Goal: Task Accomplishment & Management: Use online tool/utility

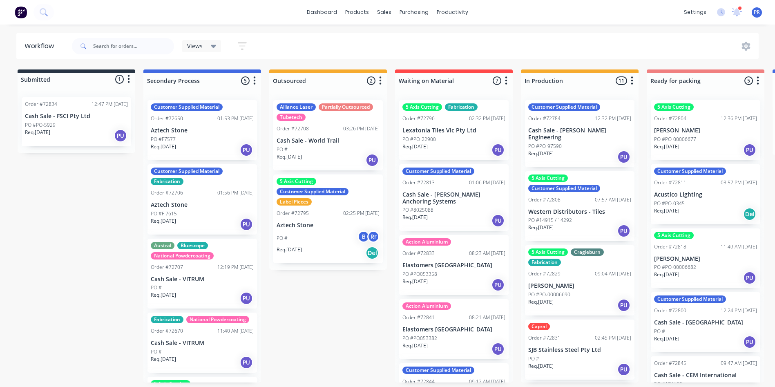
scroll to position [0, 467]
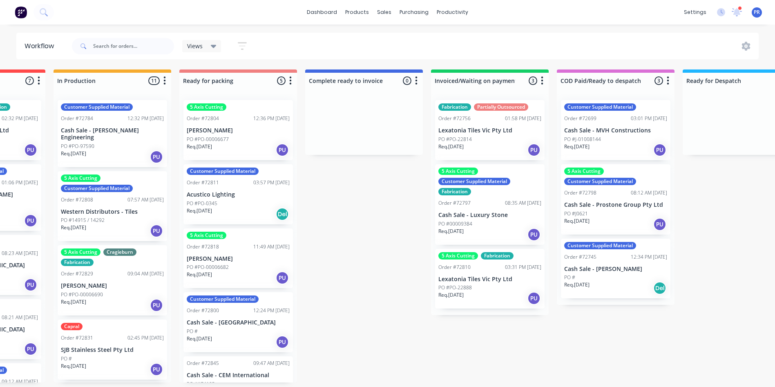
click at [229, 141] on div "PO #PO-00006677" at bounding box center [238, 139] width 103 height 7
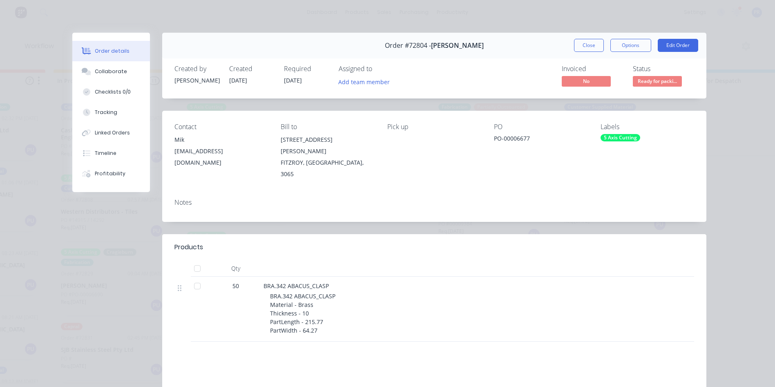
click at [637, 83] on span "Ready for packi..." at bounding box center [657, 81] width 49 height 10
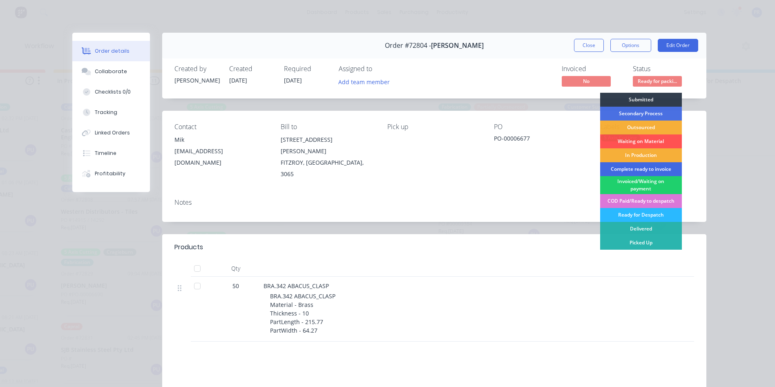
click at [633, 171] on div "Complete ready to invoice" at bounding box center [641, 169] width 82 height 14
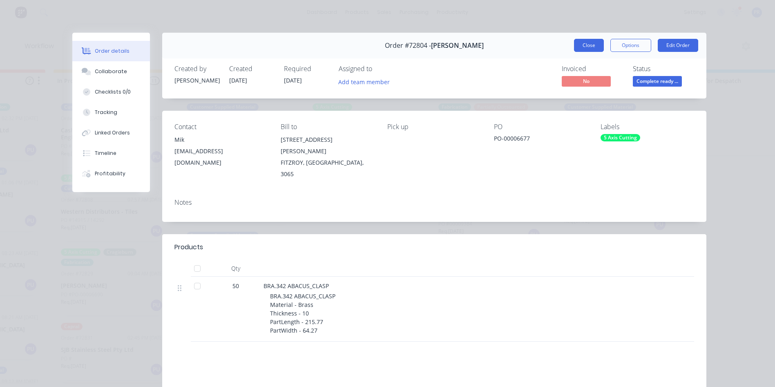
click at [578, 49] on button "Close" at bounding box center [589, 45] width 30 height 13
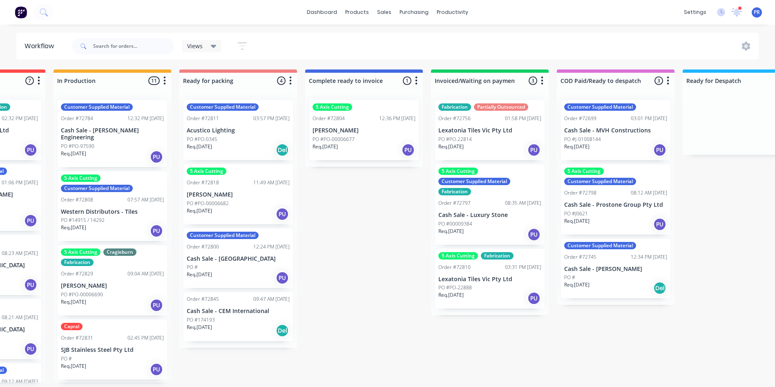
click at [244, 214] on div "Req. [DATE] PU" at bounding box center [238, 214] width 103 height 14
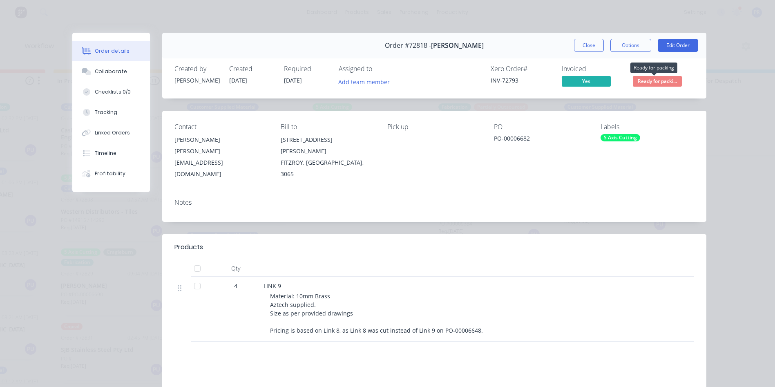
click at [641, 83] on span "Ready for packi..." at bounding box center [657, 81] width 49 height 10
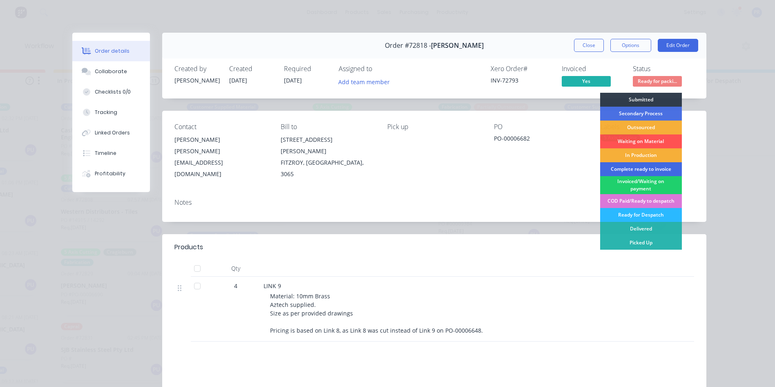
click at [621, 167] on div "Complete ready to invoice" at bounding box center [641, 169] width 82 height 14
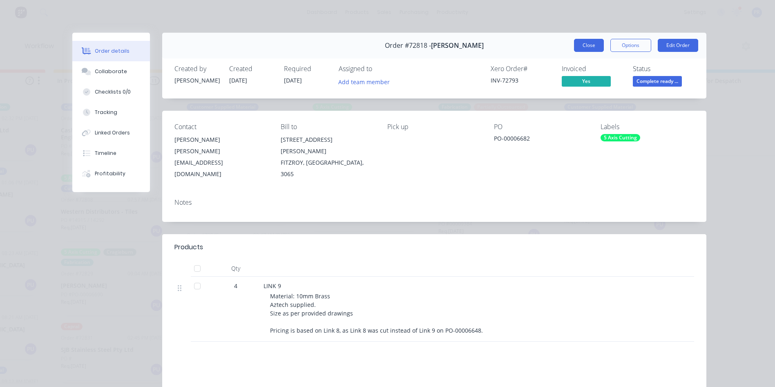
click at [584, 49] on button "Close" at bounding box center [589, 45] width 30 height 13
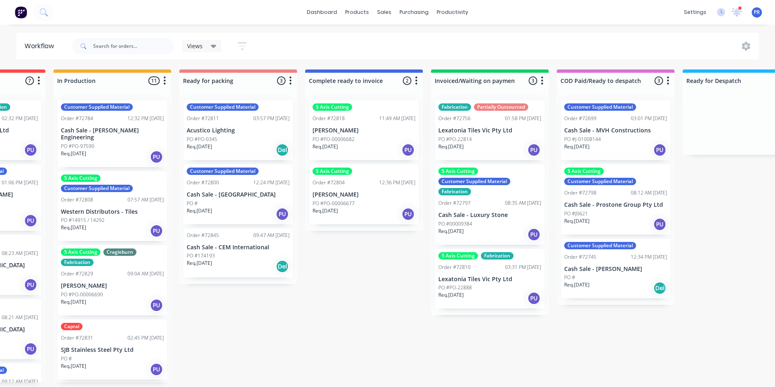
click at [234, 214] on div "Req. [DATE] PU" at bounding box center [238, 214] width 103 height 14
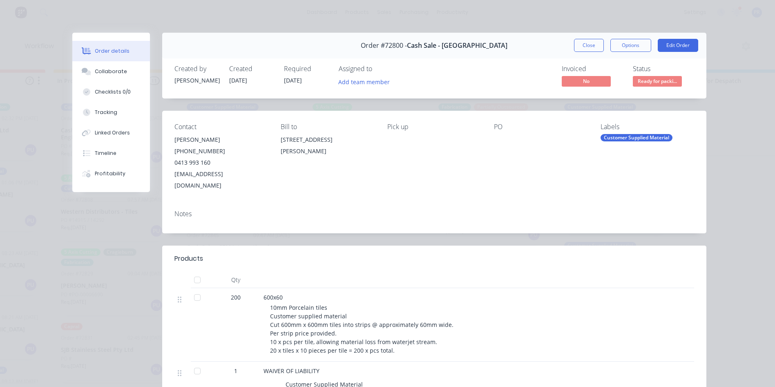
click at [647, 83] on span "Ready for packi..." at bounding box center [657, 81] width 49 height 10
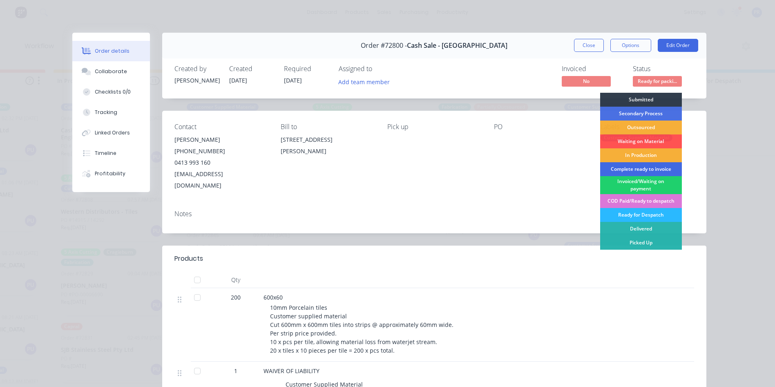
click at [630, 168] on div "Complete ready to invoice" at bounding box center [641, 169] width 82 height 14
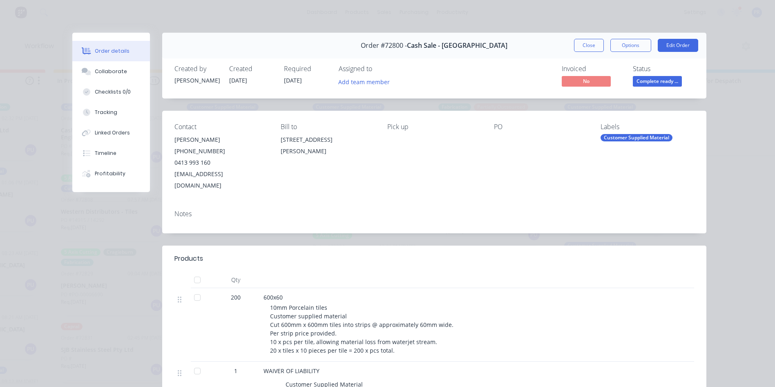
click at [592, 45] on button "Close" at bounding box center [589, 45] width 30 height 13
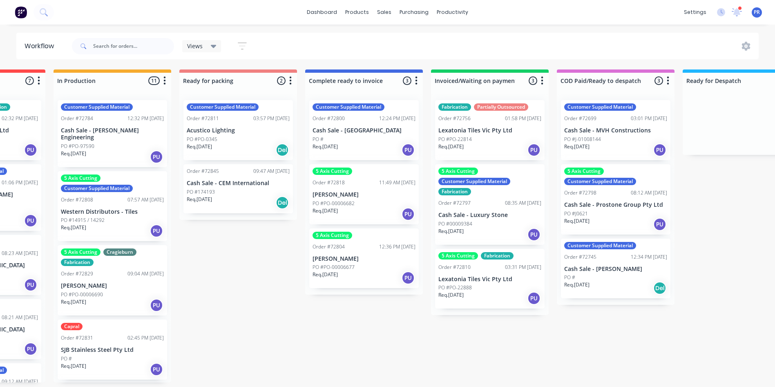
click at [125, 291] on div "PO #PO-00006690" at bounding box center [112, 294] width 103 height 7
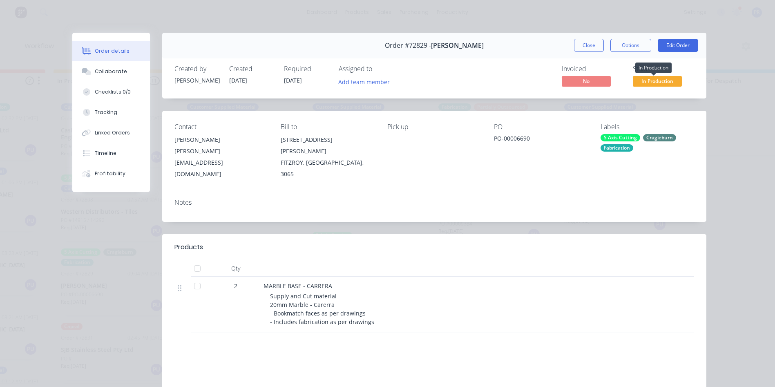
click at [661, 85] on span "In Production" at bounding box center [657, 81] width 49 height 10
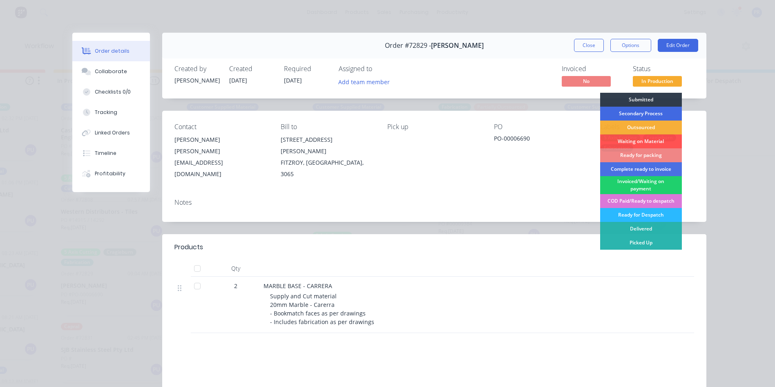
click at [632, 112] on div "Secondary Process" at bounding box center [641, 114] width 82 height 14
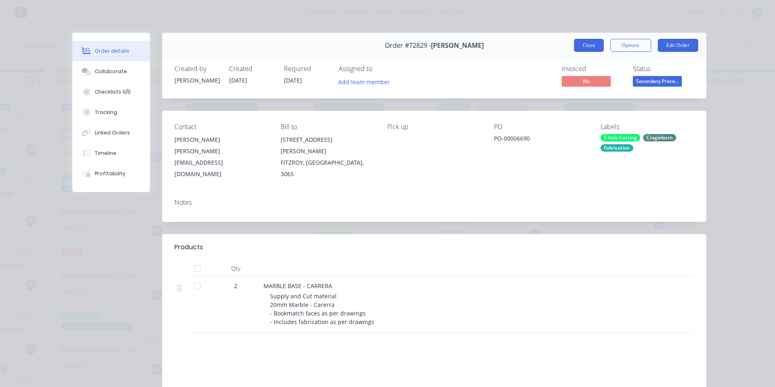
click at [581, 45] on button "Close" at bounding box center [589, 45] width 30 height 13
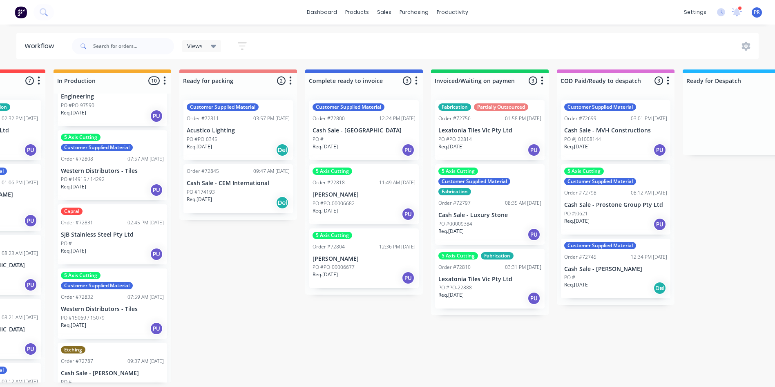
scroll to position [123, 0]
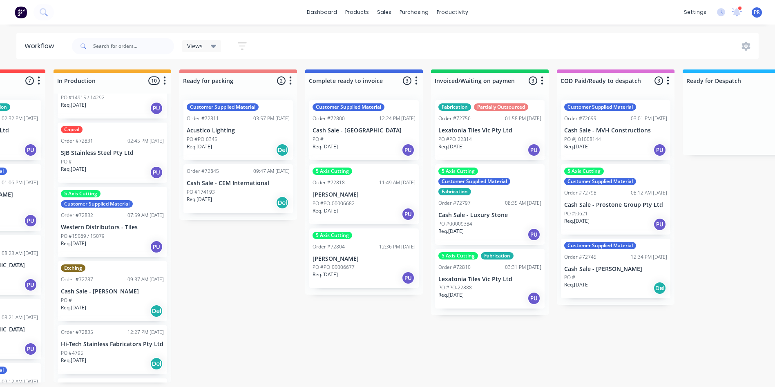
click at [133, 304] on div "Req. [DATE] Del" at bounding box center [112, 311] width 103 height 14
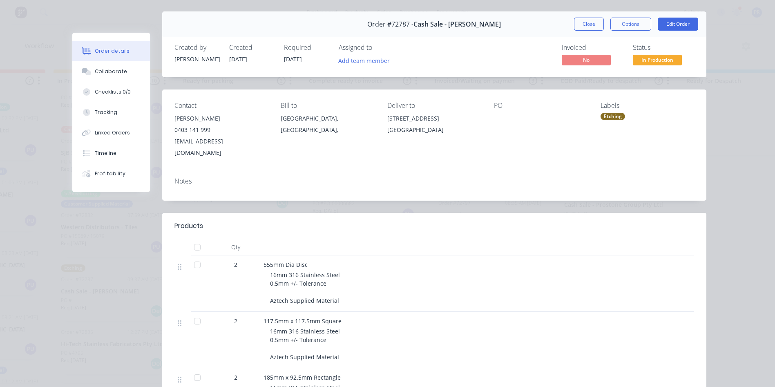
scroll to position [0, 0]
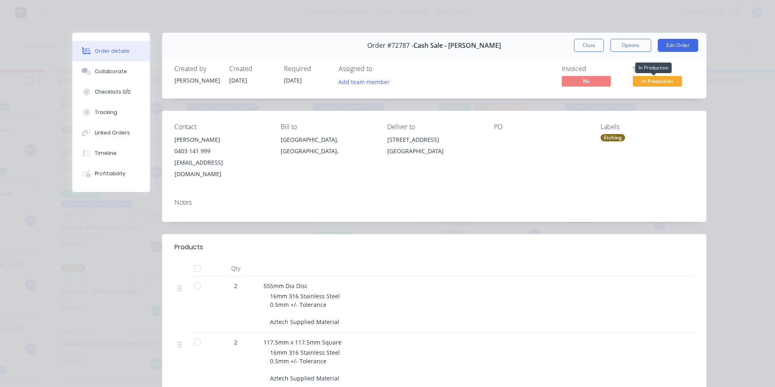
click at [639, 78] on span "In Production" at bounding box center [657, 81] width 49 height 10
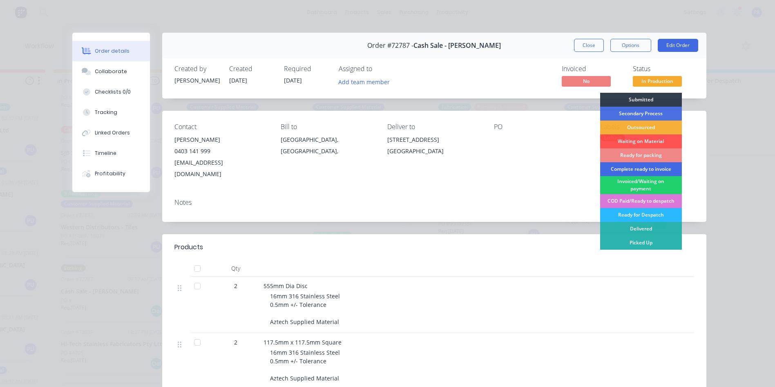
click at [625, 170] on div "Complete ready to invoice" at bounding box center [641, 169] width 82 height 14
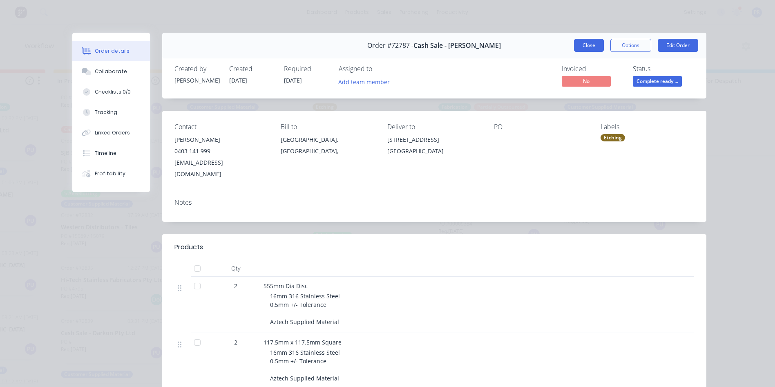
click at [592, 50] on button "Close" at bounding box center [589, 45] width 30 height 13
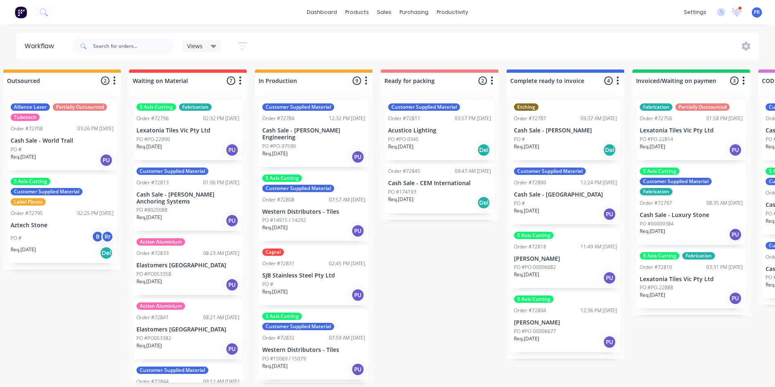
scroll to position [0, 264]
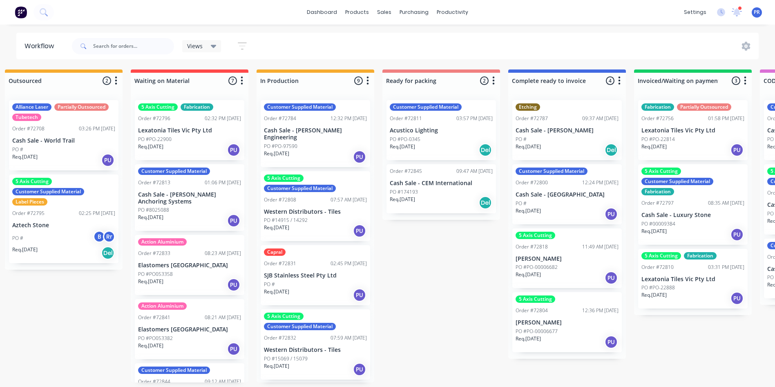
click at [216, 278] on div "Req. [DATE] PU" at bounding box center [189, 285] width 103 height 14
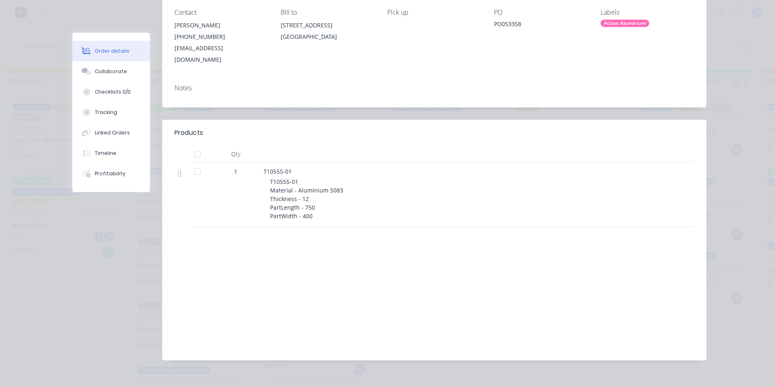
scroll to position [0, 0]
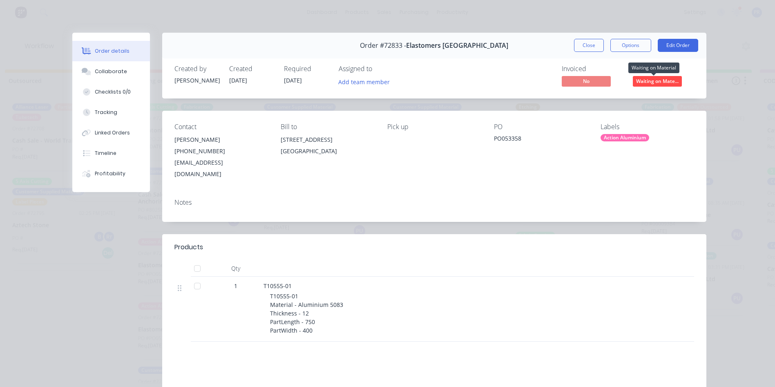
click at [650, 79] on span "Waiting on Mate..." at bounding box center [657, 81] width 49 height 10
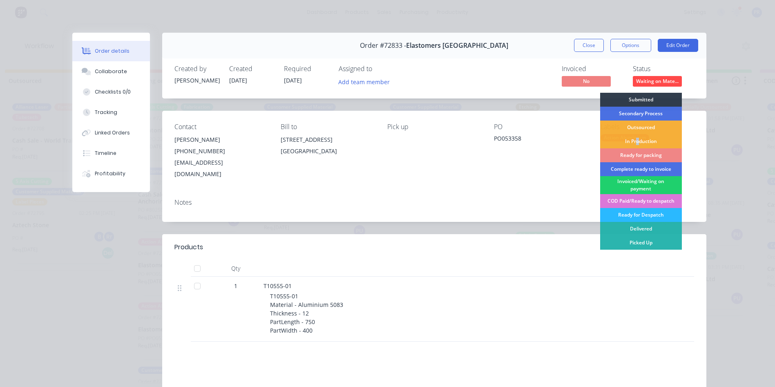
click at [634, 140] on div "In Production" at bounding box center [641, 141] width 82 height 14
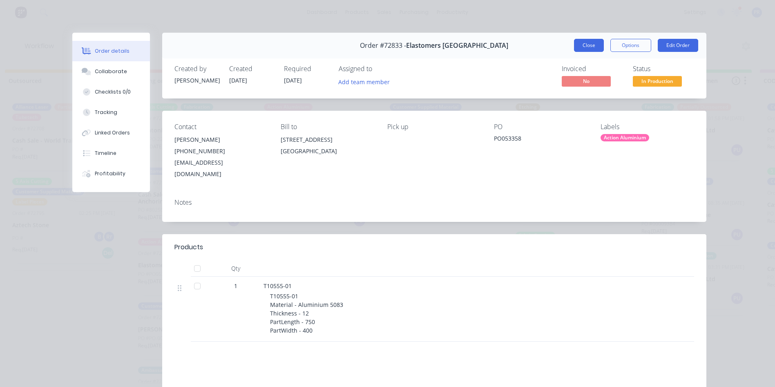
click at [584, 46] on button "Close" at bounding box center [589, 45] width 30 height 13
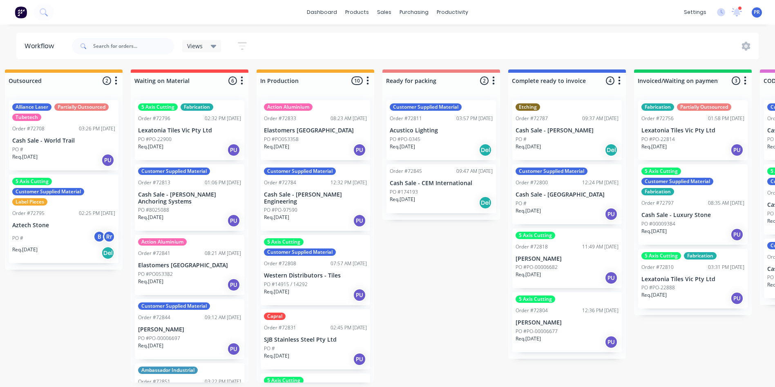
click at [185, 149] on div "Req. [DATE] PU" at bounding box center [189, 150] width 103 height 14
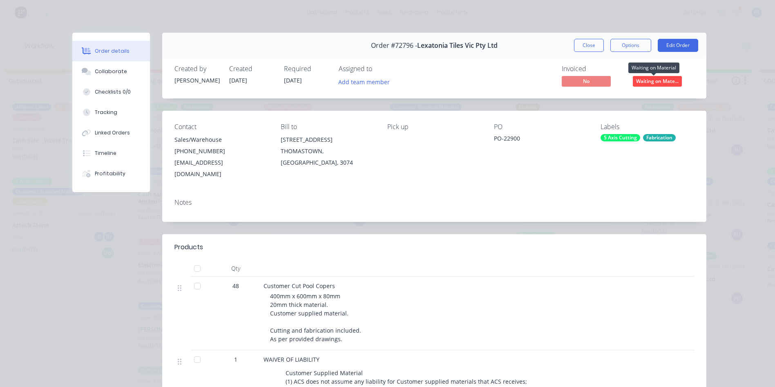
click at [639, 81] on span "Waiting on Mate..." at bounding box center [657, 81] width 49 height 10
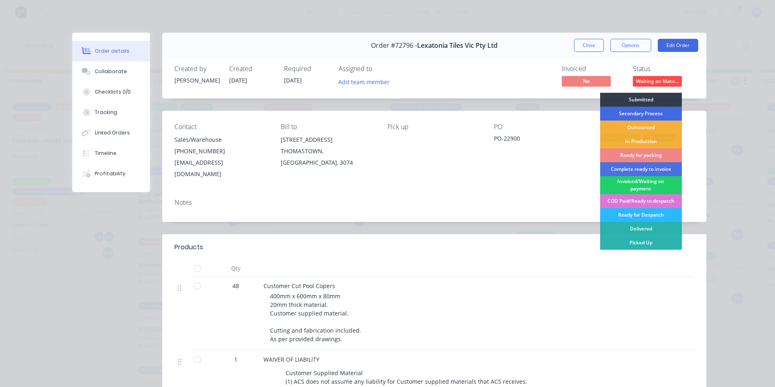
click at [633, 116] on div "Secondary Process" at bounding box center [641, 114] width 82 height 14
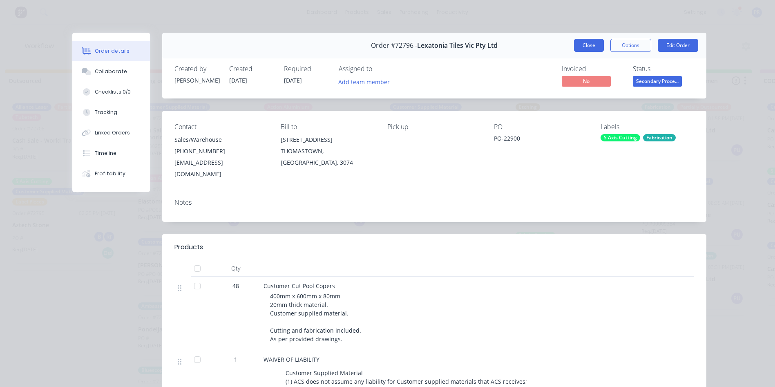
click at [576, 49] on button "Close" at bounding box center [589, 45] width 30 height 13
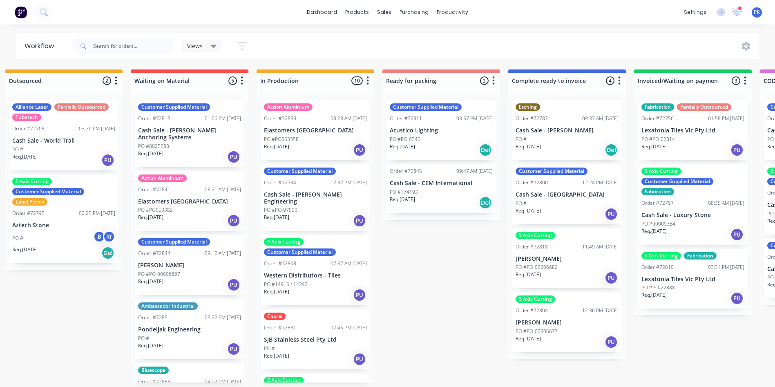
click at [201, 150] on div "Req. [DATE] PU" at bounding box center [189, 157] width 103 height 14
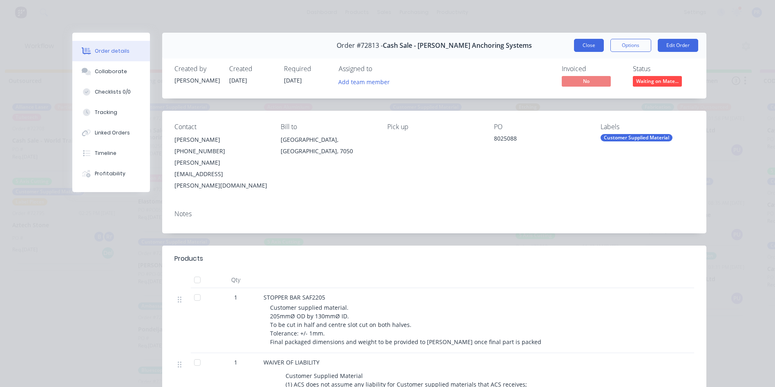
click at [586, 47] on button "Close" at bounding box center [589, 45] width 30 height 13
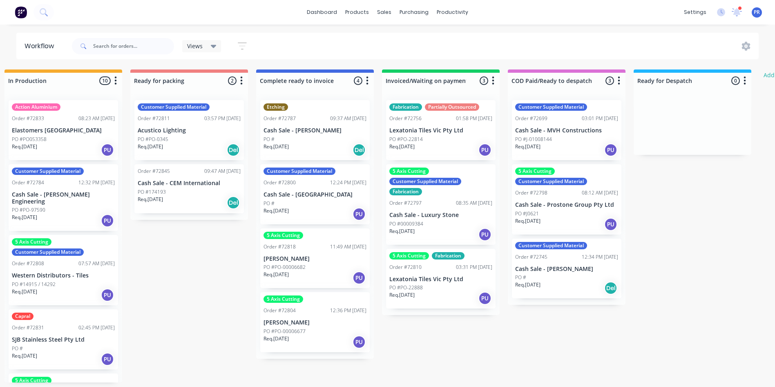
scroll to position [0, 515]
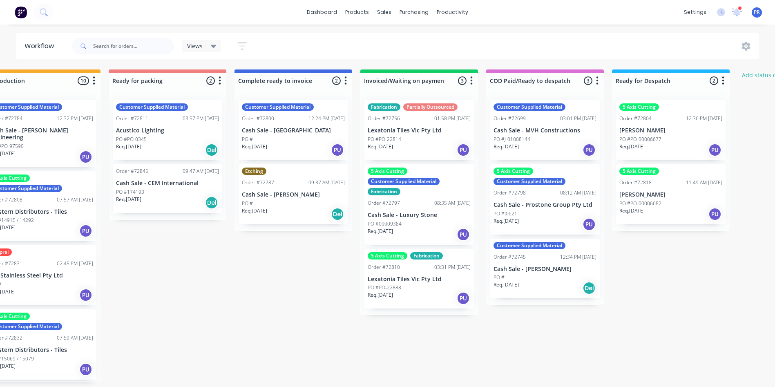
scroll to position [0, 540]
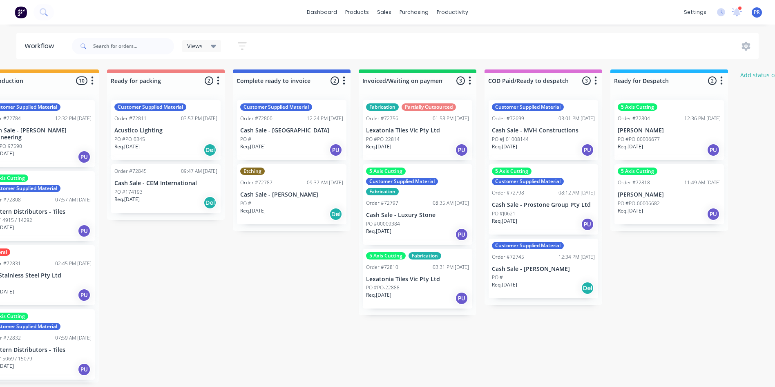
click at [677, 145] on div "Req. [DATE] PU" at bounding box center [669, 150] width 103 height 14
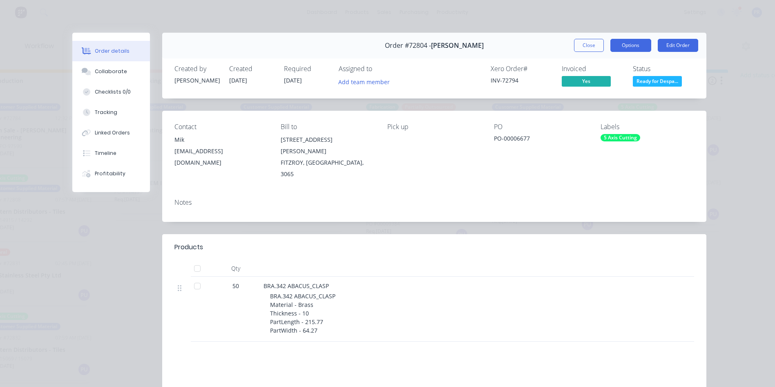
click at [623, 49] on button "Options" at bounding box center [630, 45] width 41 height 13
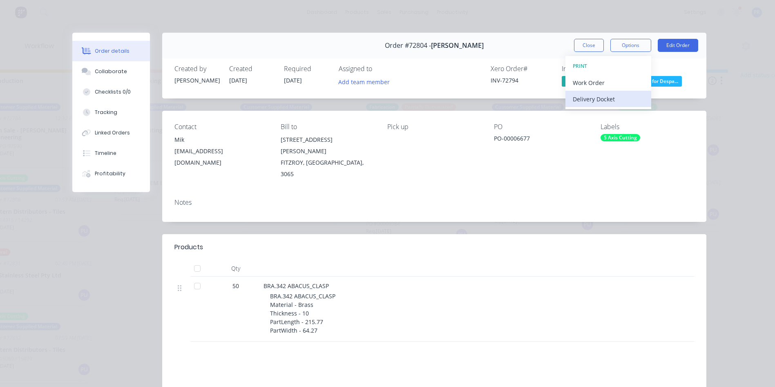
click at [593, 99] on div "Delivery Docket" at bounding box center [608, 99] width 71 height 12
click at [593, 99] on div "Standard" at bounding box center [608, 99] width 71 height 12
click at [581, 41] on button "Close" at bounding box center [589, 45] width 30 height 13
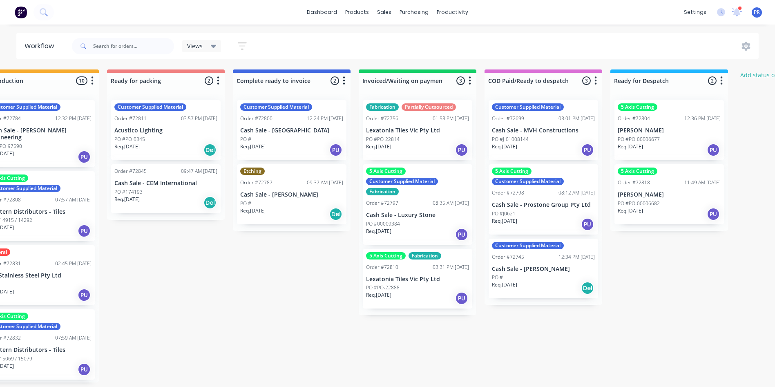
click at [663, 205] on div "PO #PO-00006682" at bounding box center [669, 203] width 103 height 7
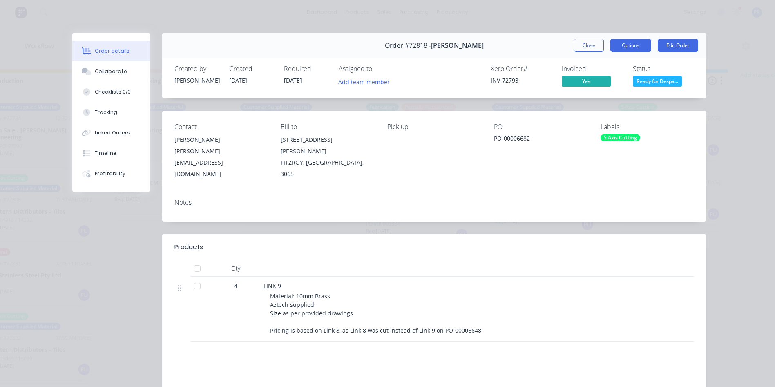
click at [616, 43] on button "Options" at bounding box center [630, 45] width 41 height 13
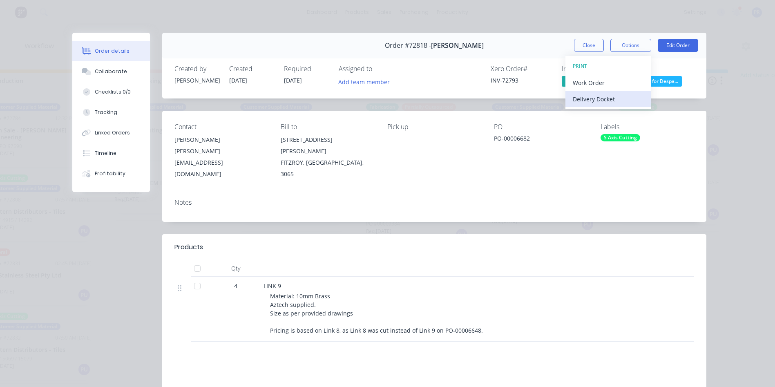
click at [602, 98] on div "Delivery Docket" at bounding box center [608, 99] width 71 height 12
click at [598, 96] on div "Standard" at bounding box center [608, 99] width 71 height 12
click at [581, 47] on button "Close" at bounding box center [589, 45] width 30 height 13
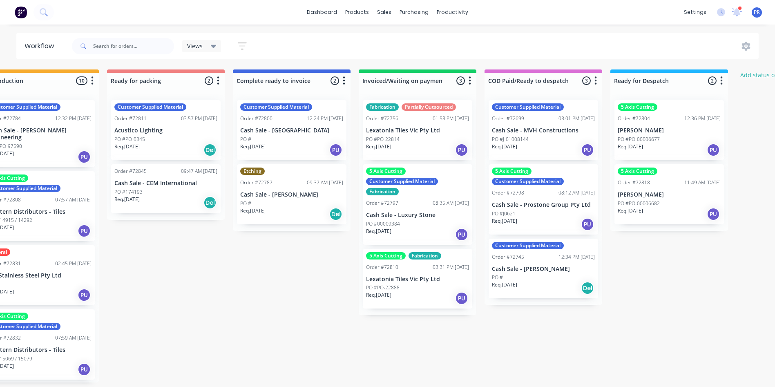
click at [171, 199] on div "Req. 17/09/25 Del" at bounding box center [165, 203] width 103 height 14
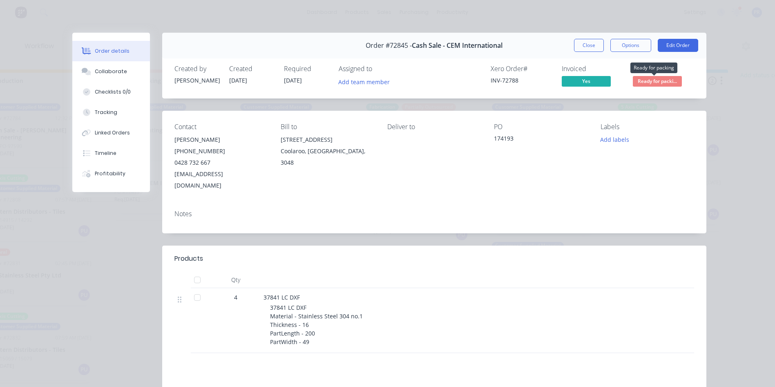
click at [651, 79] on span "Ready for packi..." at bounding box center [657, 81] width 49 height 10
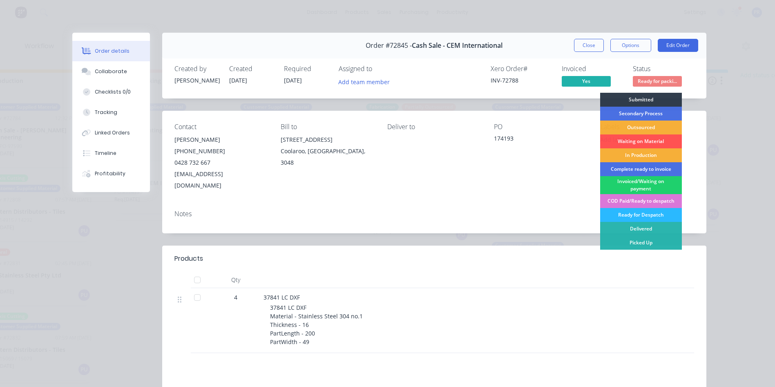
click at [636, 170] on div "Complete ready to invoice" at bounding box center [641, 169] width 82 height 14
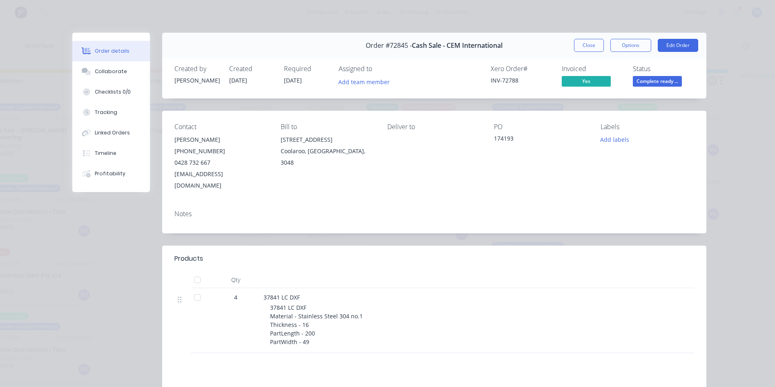
click at [591, 47] on button "Close" at bounding box center [589, 45] width 30 height 13
